Goal: Information Seeking & Learning: Understand process/instructions

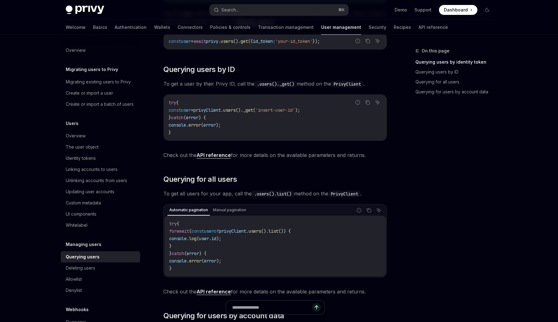
scroll to position [139, 0]
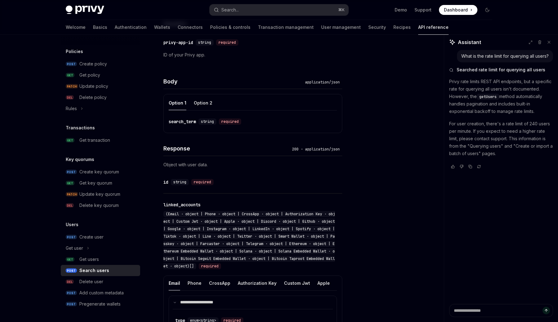
scroll to position [167, 0]
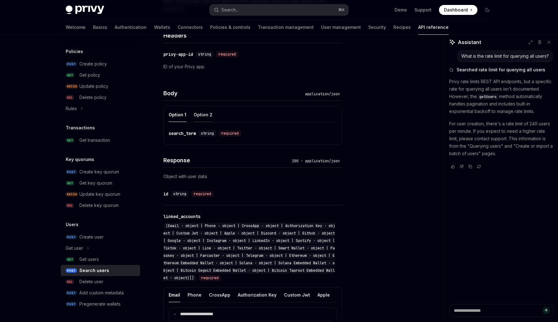
click at [201, 112] on button "Option 2" at bounding box center [203, 114] width 19 height 15
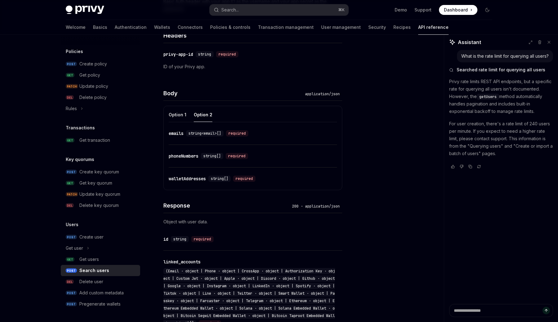
scroll to position [158, 0]
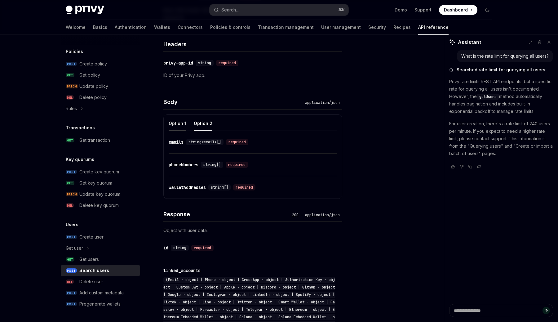
click at [170, 130] on button "Option 1" at bounding box center [178, 123] width 18 height 15
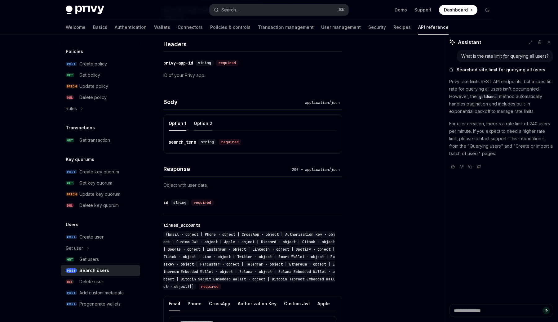
click at [206, 121] on button "Option 2" at bounding box center [203, 123] width 19 height 15
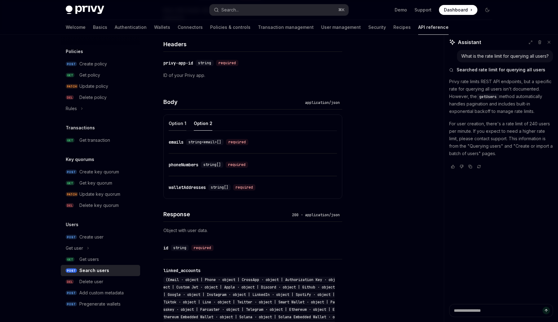
click at [179, 128] on button "Option 1" at bounding box center [178, 123] width 18 height 15
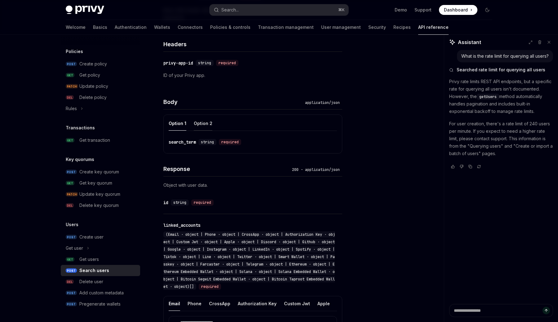
click at [198, 128] on button "Option 2" at bounding box center [203, 123] width 19 height 15
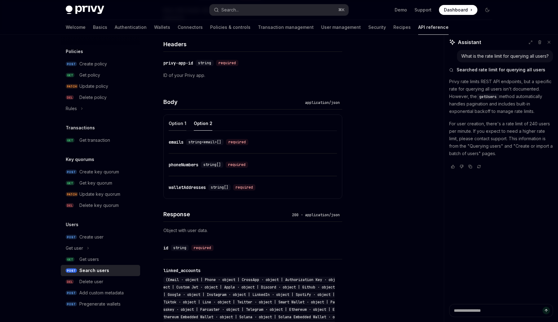
click at [174, 127] on button "Option 1" at bounding box center [178, 123] width 18 height 15
type textarea "*"
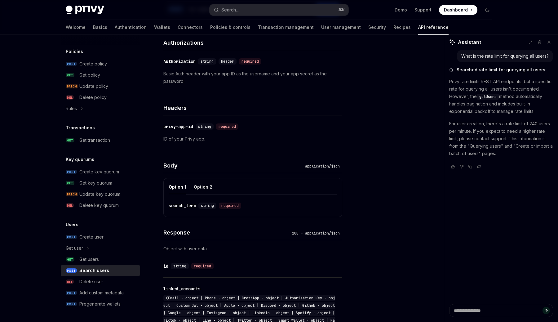
scroll to position [78, 0]
